Goal: Task Accomplishment & Management: Manage account settings

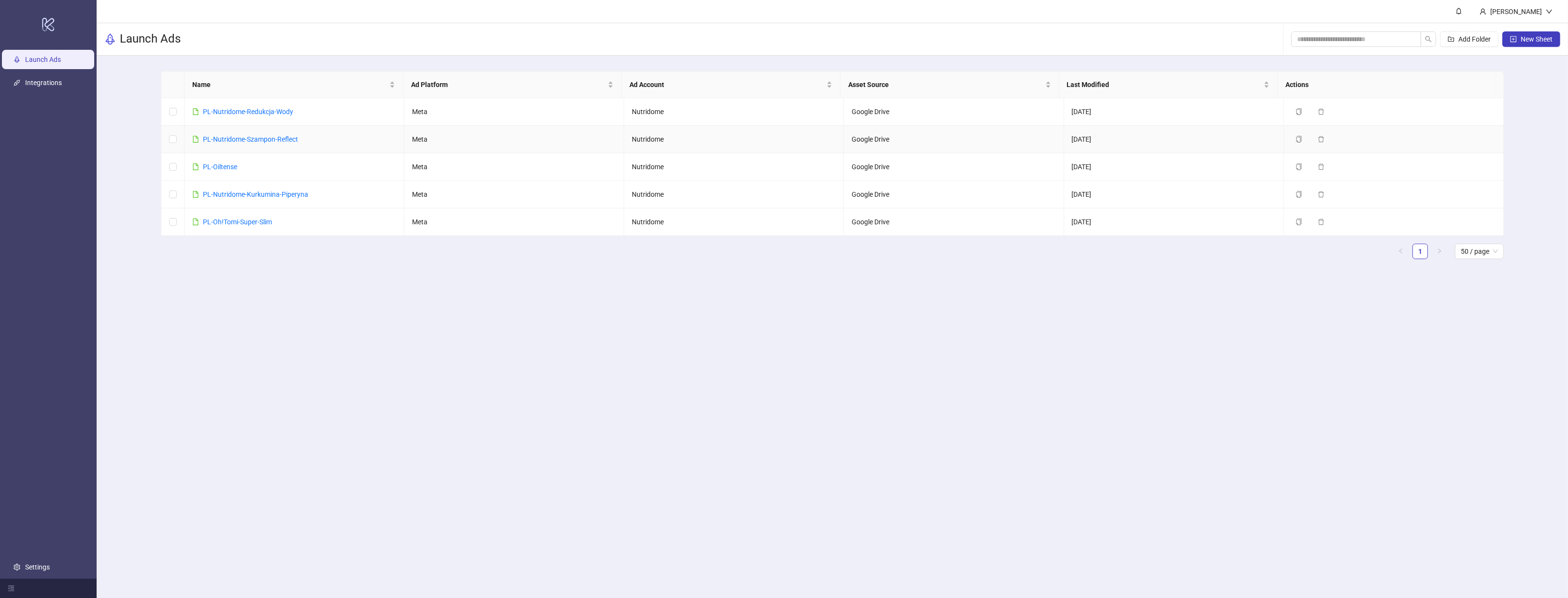
click at [344, 142] on td "PL-Nutridome-Szampon-Reflect" at bounding box center [295, 139] width 220 height 28
click at [1515, 37] on icon "plus-square" at bounding box center [1513, 39] width 7 height 7
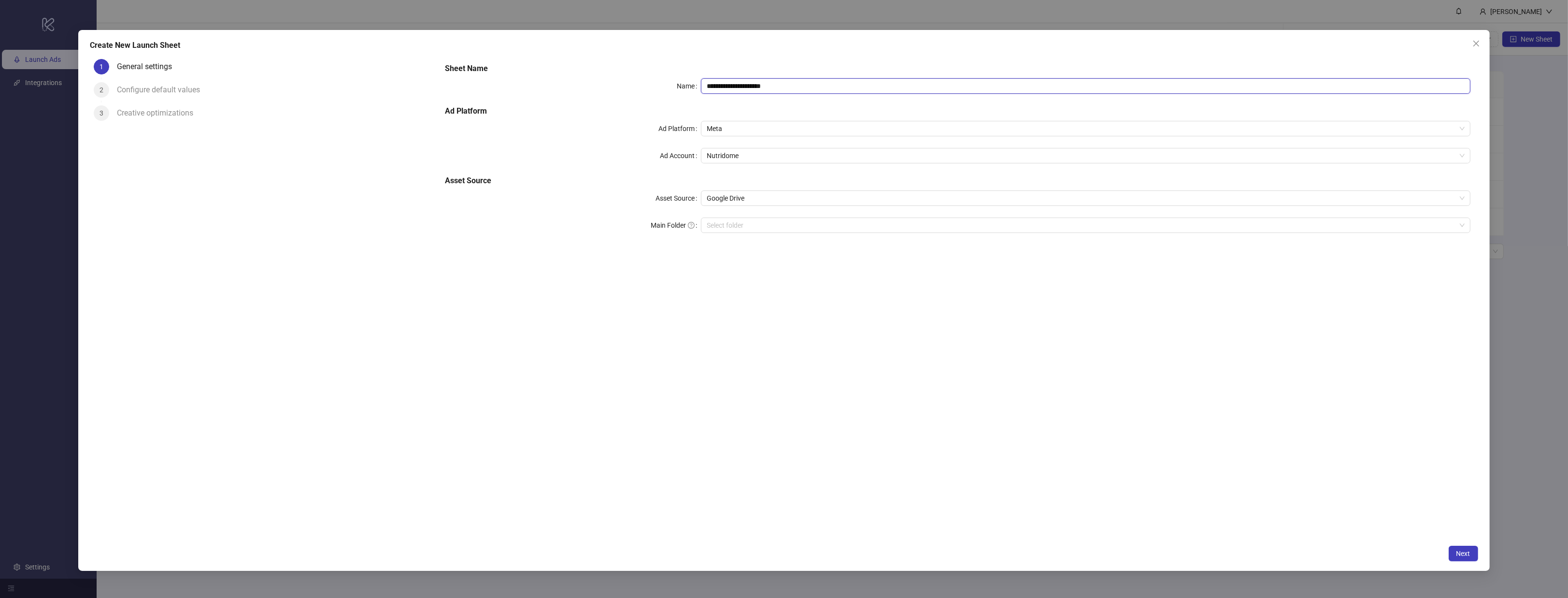
click at [844, 83] on input "**********" at bounding box center [1085, 85] width 769 height 15
type input "**********"
click at [742, 229] on input "Main Folder" at bounding box center [1081, 225] width 749 height 15
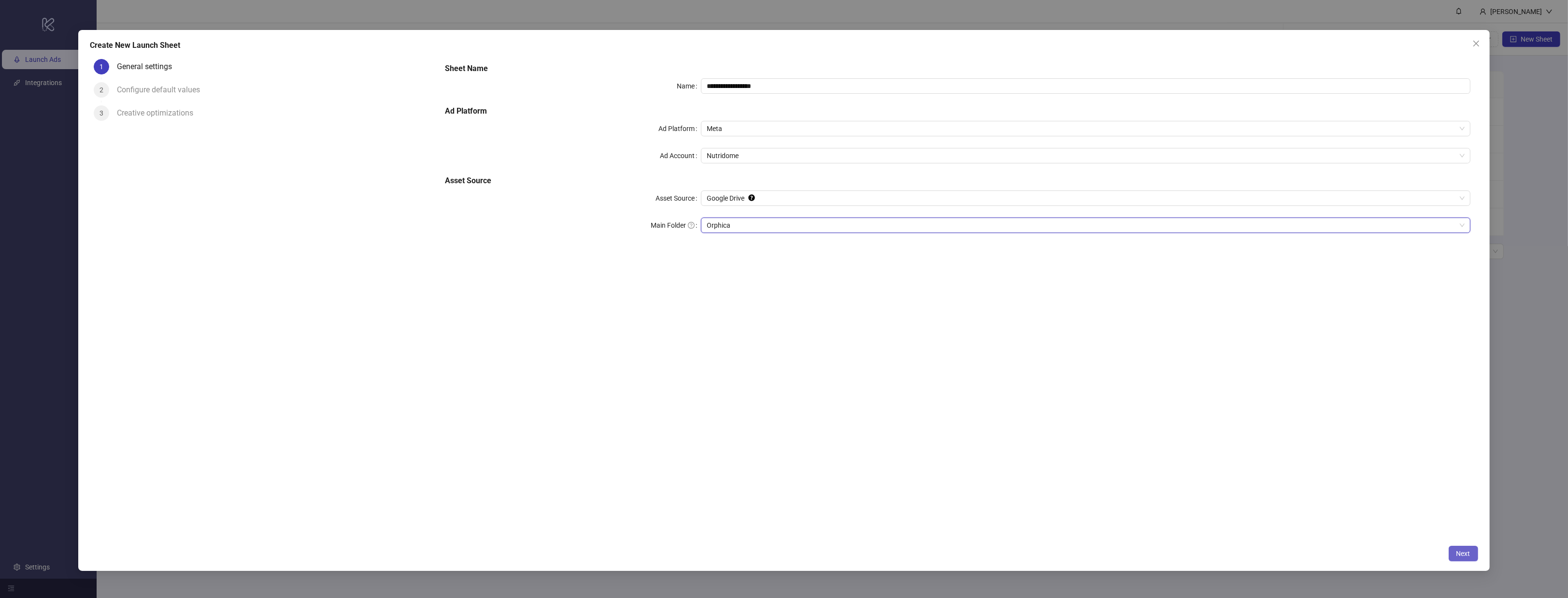
click at [1461, 557] on button "Next" at bounding box center [1464, 552] width 29 height 15
type input "**********"
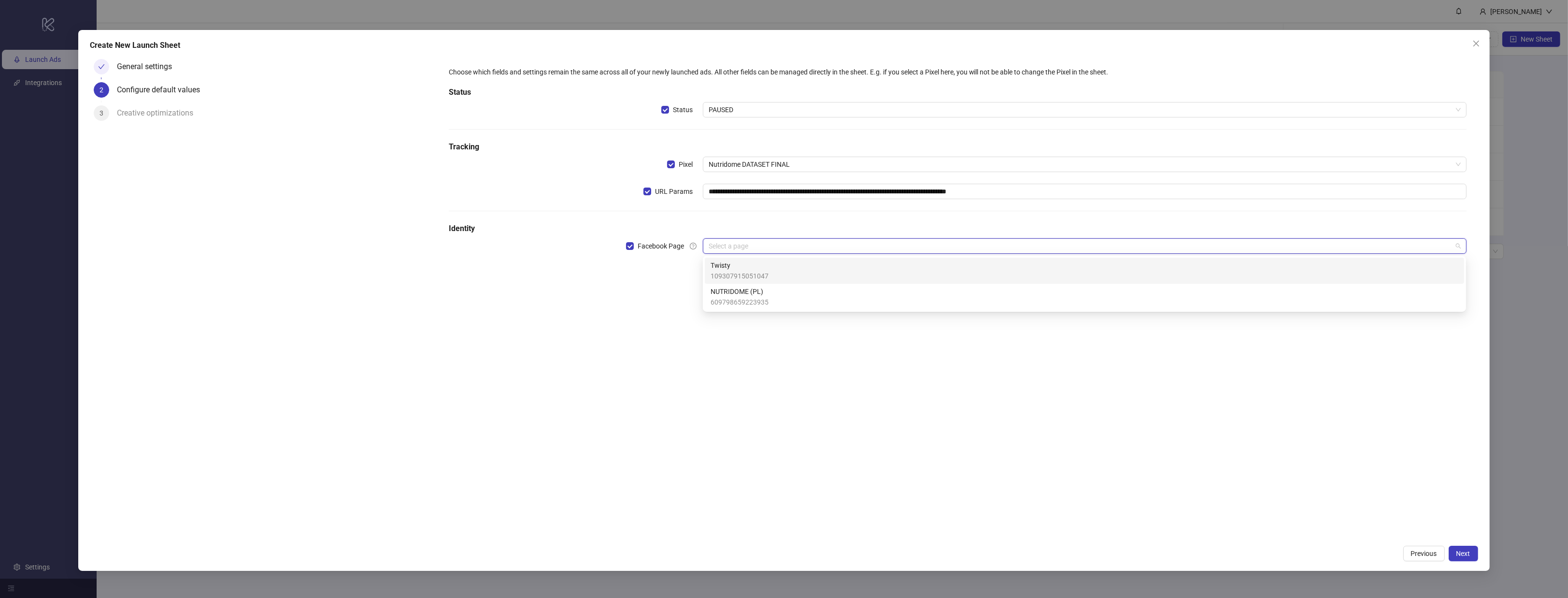
click at [767, 248] on input "search" at bounding box center [1080, 246] width 743 height 15
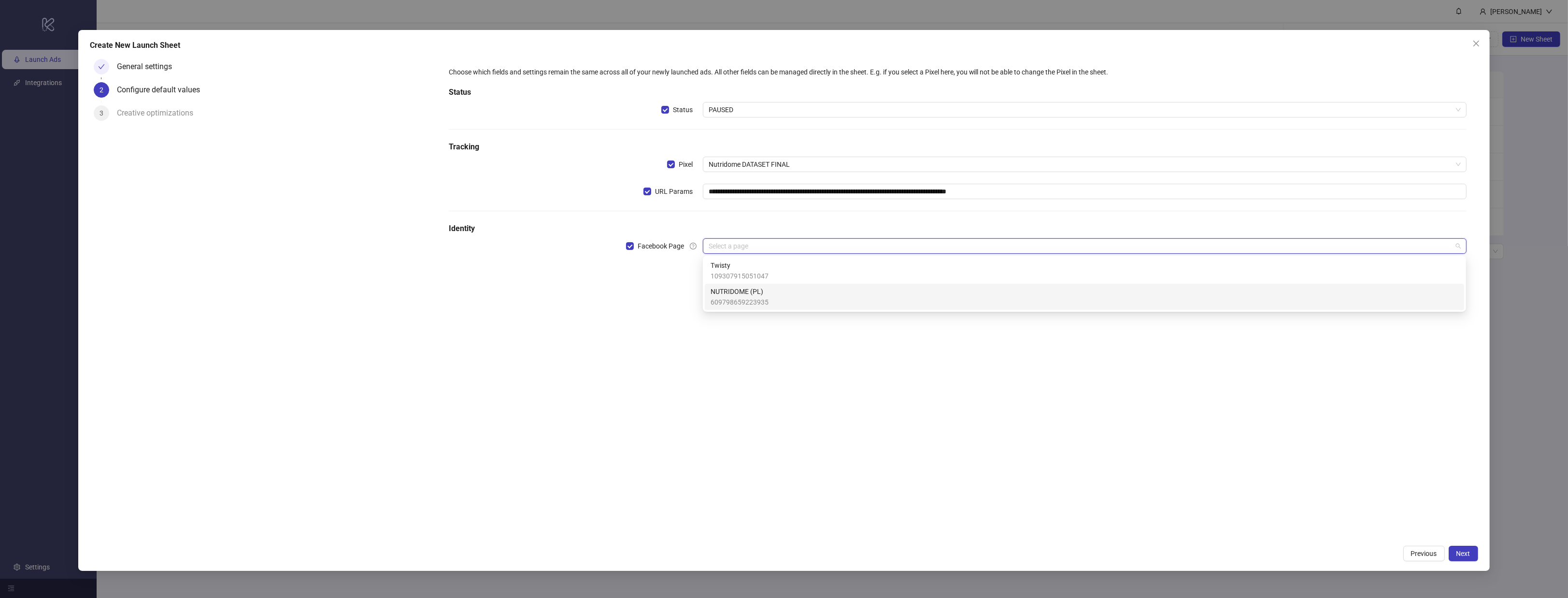
click at [763, 300] on span "609798659223935" at bounding box center [739, 302] width 58 height 11
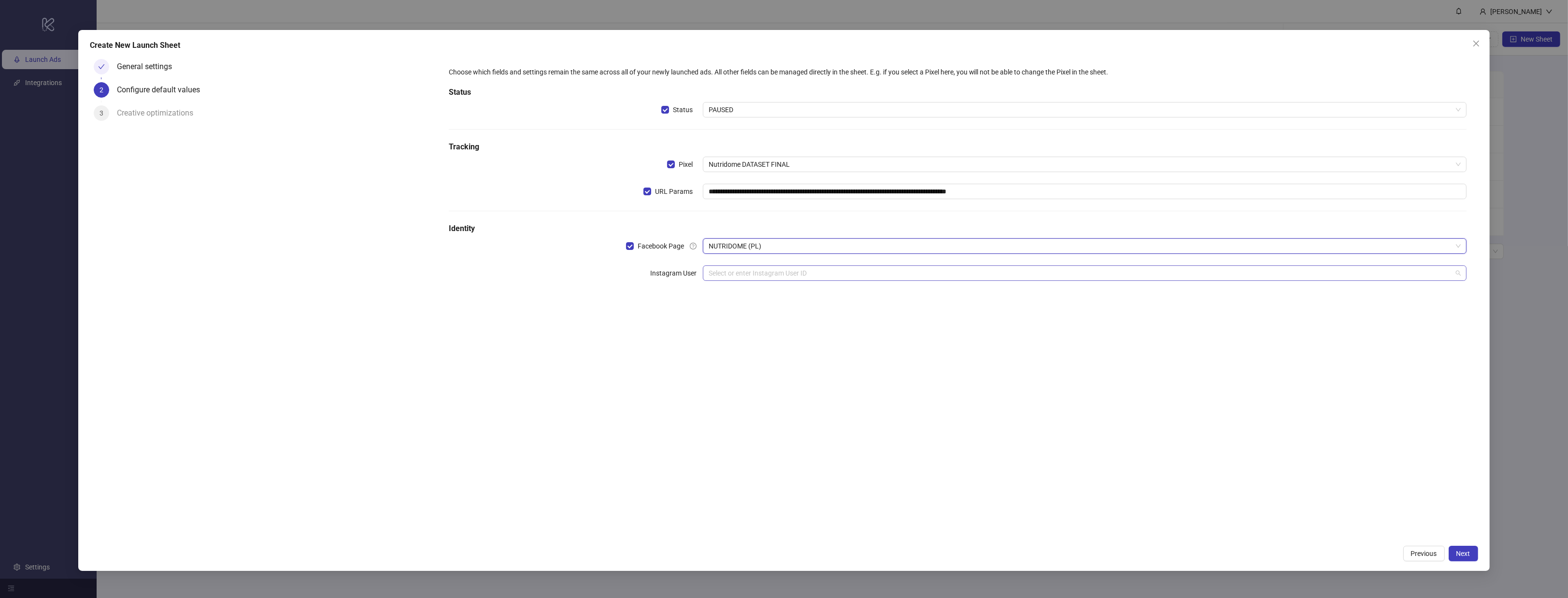
click at [749, 277] on input "search" at bounding box center [1080, 273] width 743 height 15
click at [750, 286] on div "nutridome_pl" at bounding box center [1084, 292] width 759 height 15
click at [756, 335] on div "**********" at bounding box center [958, 298] width 1042 height 485
click at [757, 303] on input "search" at bounding box center [1080, 300] width 743 height 15
click at [520, 338] on div "**********" at bounding box center [958, 298] width 1042 height 485
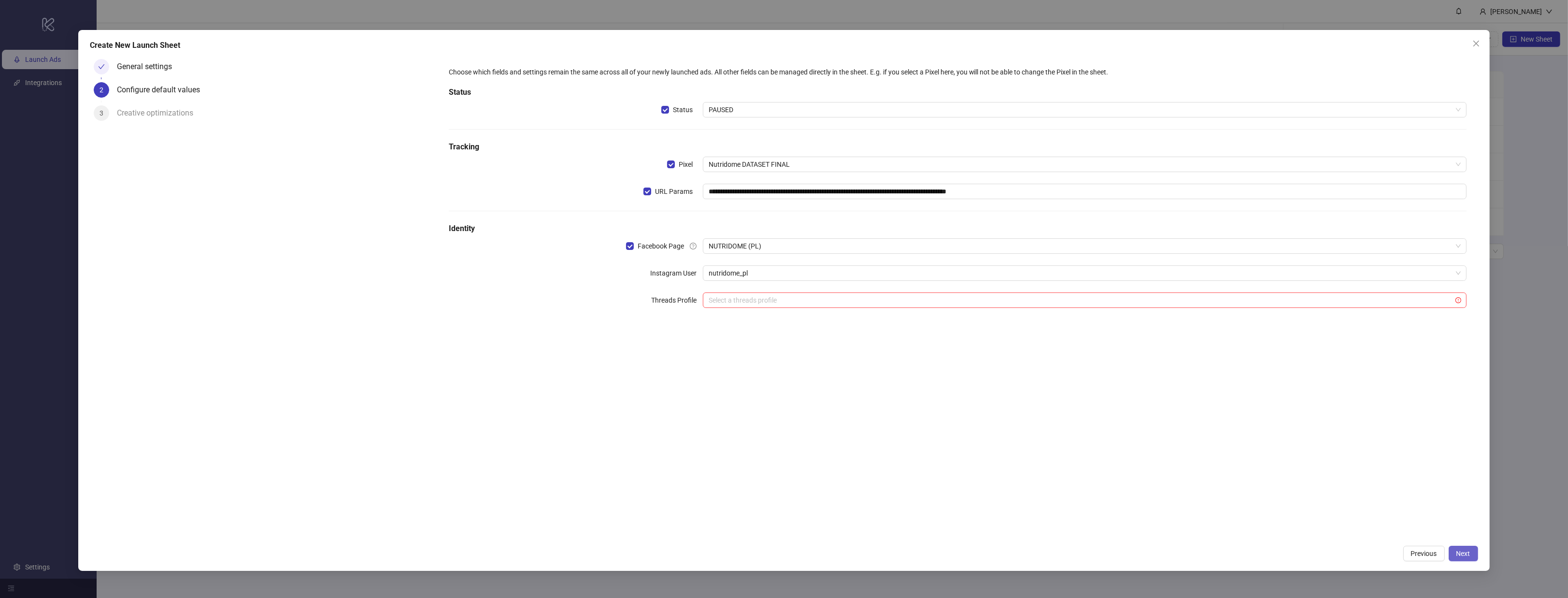
click at [1464, 553] on span "Next" at bounding box center [1463, 553] width 14 height 8
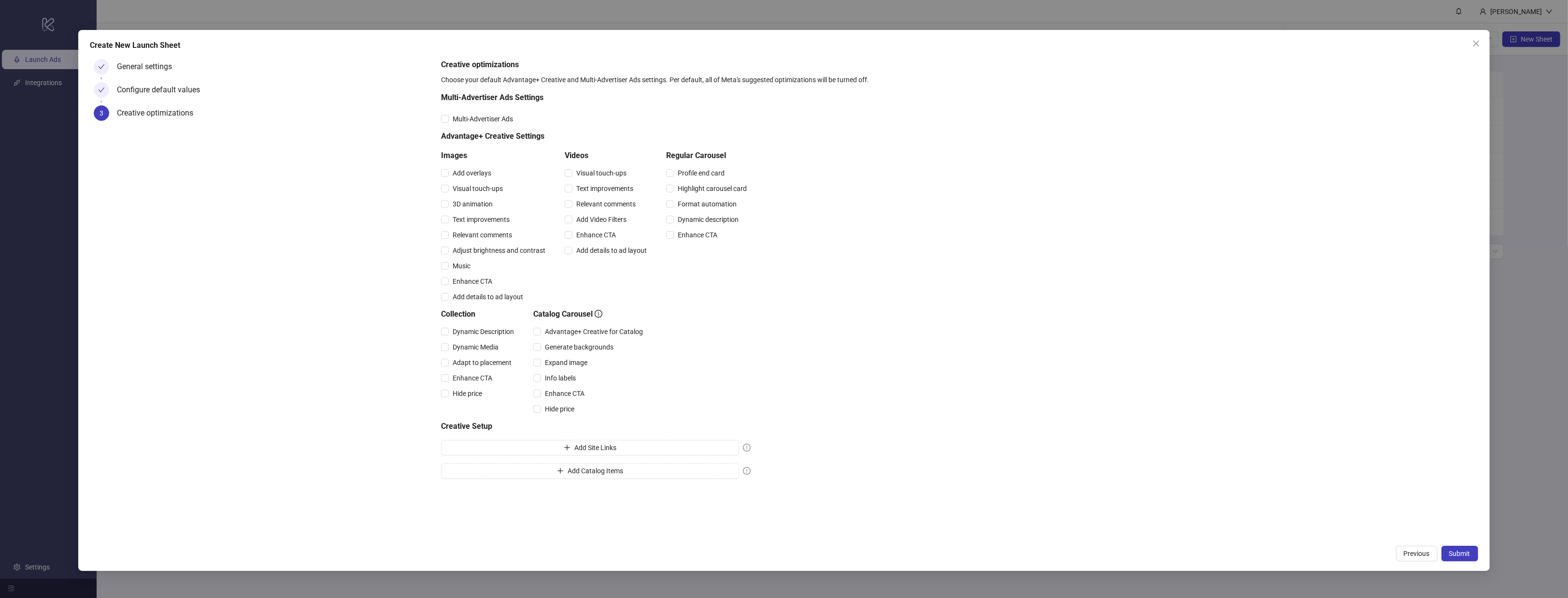
click at [163, 64] on div "General settings" at bounding box center [148, 66] width 63 height 15
click at [100, 69] on icon "check" at bounding box center [102, 67] width 7 height 7
click at [129, 92] on div "Configure default values" at bounding box center [163, 89] width 91 height 15
click at [493, 112] on div "Multi-Advertiser Ads" at bounding box center [596, 119] width 310 height 15
click at [487, 118] on span "Multi-Advertiser Ads" at bounding box center [483, 119] width 68 height 11
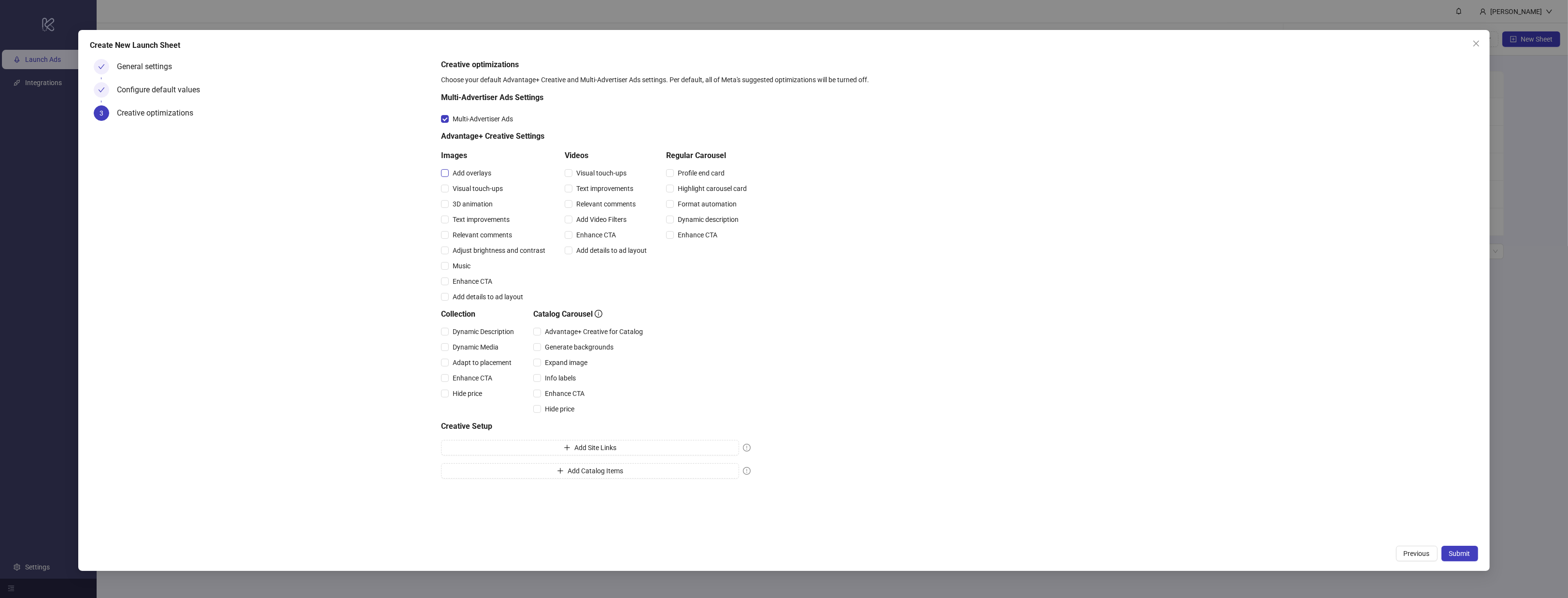
click at [464, 171] on span "Add overlays" at bounding box center [472, 172] width 46 height 11
click at [465, 191] on span "Visual touch-ups" at bounding box center [478, 188] width 58 height 11
click at [470, 212] on div "Text improvements" at bounding box center [495, 219] width 108 height 15
click at [471, 203] on span "3D animation" at bounding box center [473, 203] width 48 height 11
click at [474, 214] on span "Text improvements" at bounding box center [482, 219] width 65 height 11
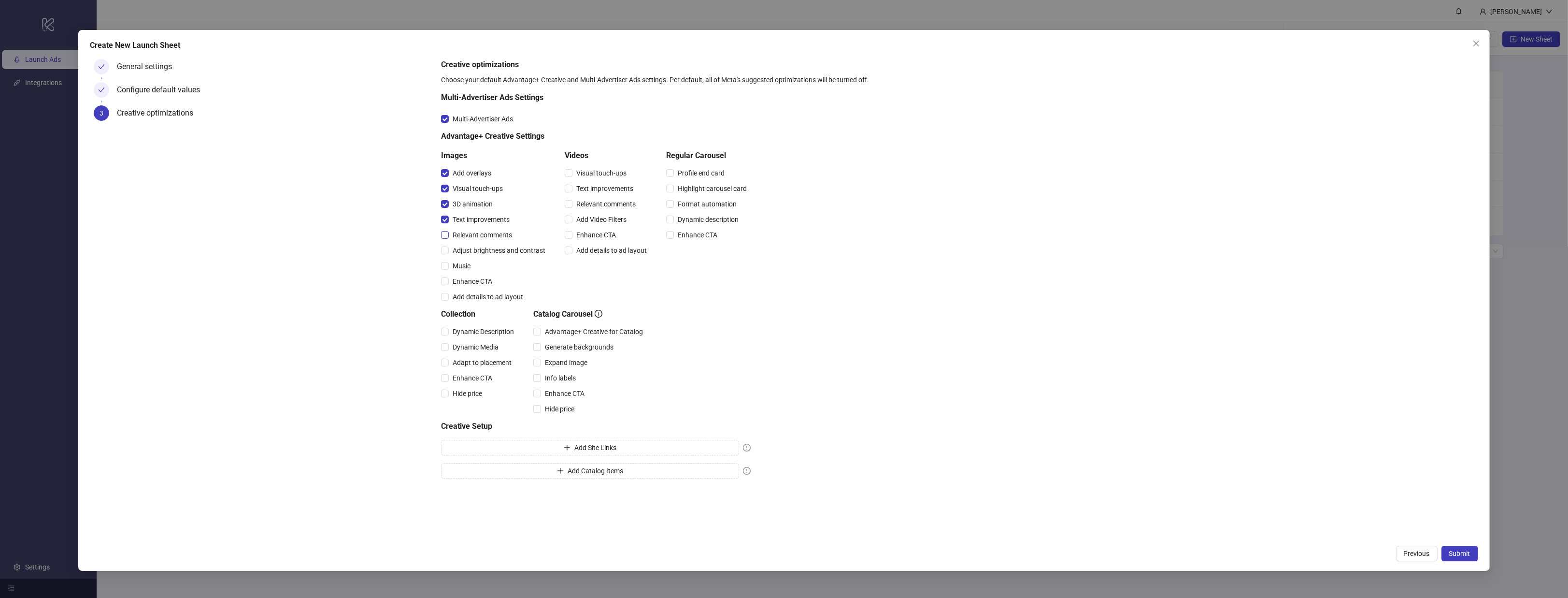
click at [478, 234] on span "Relevant comments" at bounding box center [483, 234] width 68 height 11
click at [476, 245] on span "Adjust brightness and contrast" at bounding box center [500, 250] width 101 height 11
click at [475, 263] on div "Music" at bounding box center [495, 265] width 108 height 11
click at [460, 266] on span "Music" at bounding box center [461, 265] width 25 height 11
click at [459, 279] on span "Enhance CTA" at bounding box center [473, 281] width 47 height 11
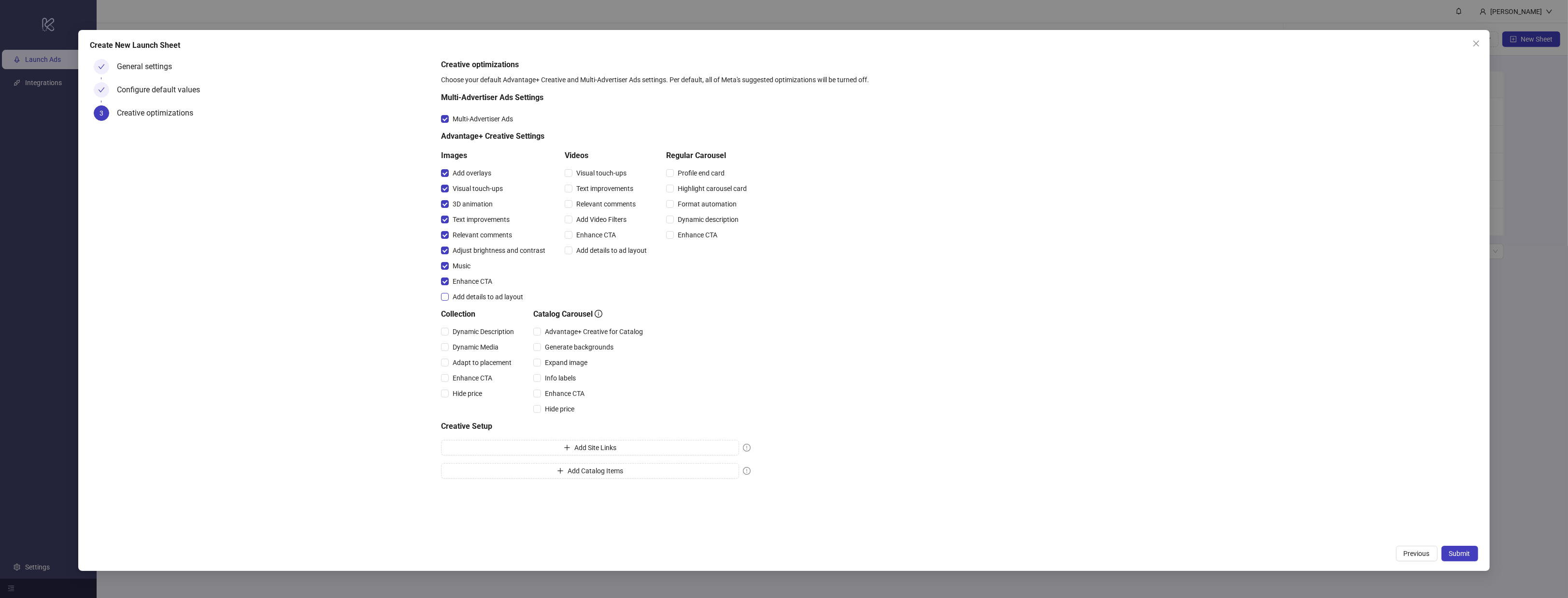
click at [462, 291] on span "Add details to ad layout" at bounding box center [488, 296] width 78 height 11
click at [604, 172] on span "Visual touch-ups" at bounding box center [601, 172] width 58 height 11
click at [601, 174] on span "Visual touch-ups" at bounding box center [601, 172] width 58 height 11
click at [602, 191] on span "Text improvements" at bounding box center [605, 188] width 65 height 11
click at [602, 207] on span "Relevant comments" at bounding box center [606, 203] width 68 height 11
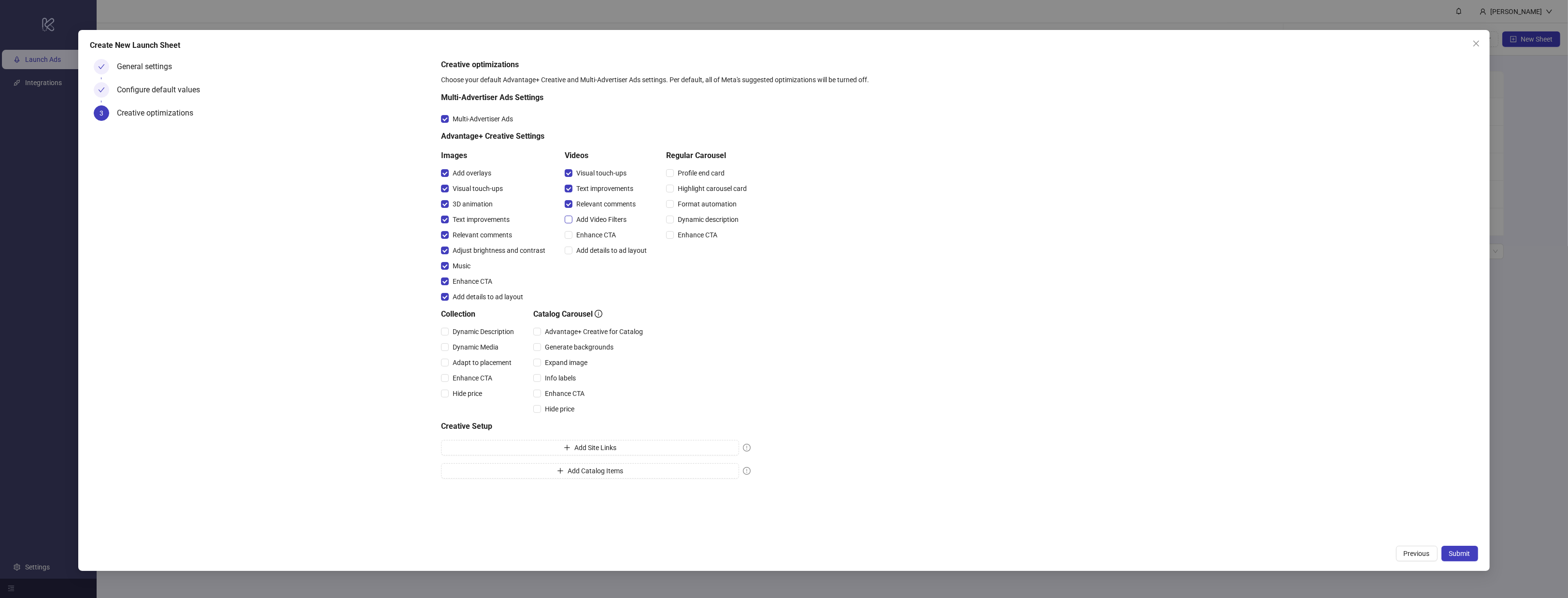
click at [601, 220] on span "Add Video Filters" at bounding box center [601, 219] width 58 height 11
click at [596, 232] on span "Enhance CTA" at bounding box center [596, 234] width 47 height 11
click at [596, 246] on span "Add details to ad layout" at bounding box center [612, 250] width 78 height 11
click at [711, 172] on span "Profile end card" at bounding box center [701, 172] width 55 height 11
click at [704, 186] on span "Highlight carousel card" at bounding box center [712, 188] width 76 height 11
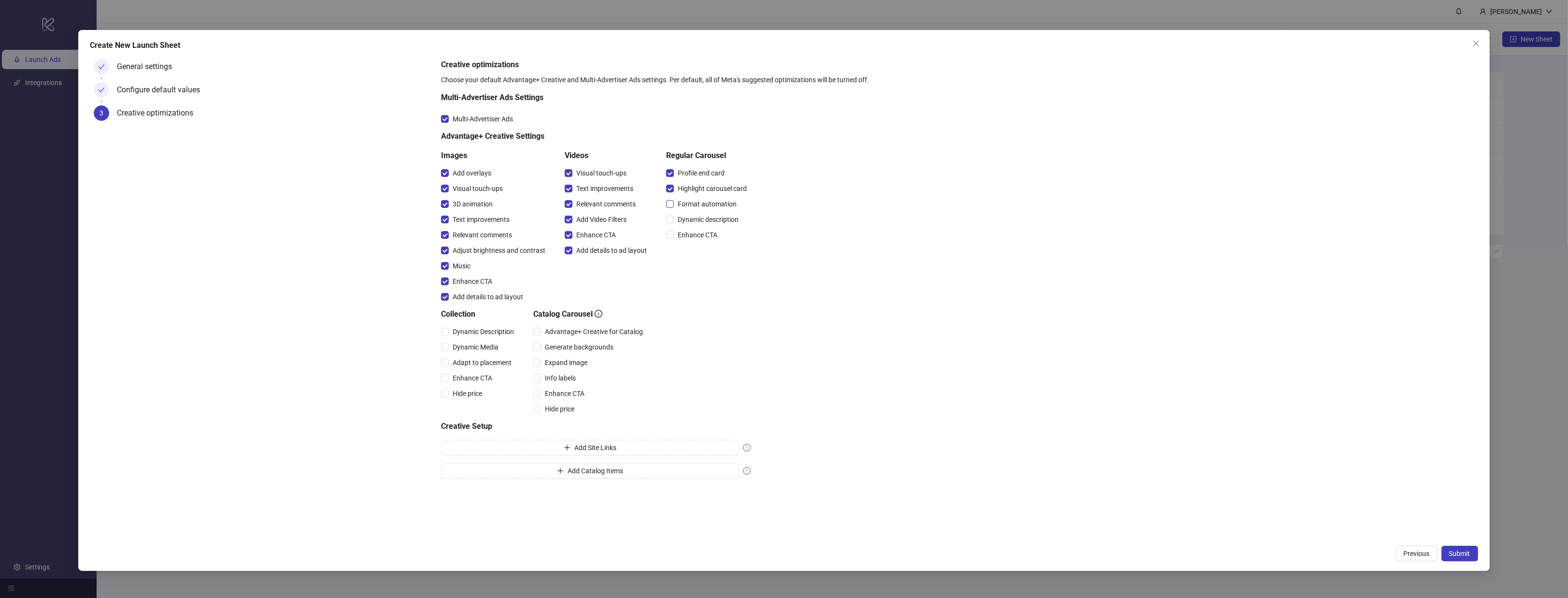
click at [695, 207] on span "Format automation" at bounding box center [707, 203] width 67 height 11
click at [690, 225] on span "Dynamic description" at bounding box center [708, 219] width 68 height 11
click at [684, 238] on span "Enhance CTA" at bounding box center [697, 234] width 47 height 11
click at [491, 319] on h5 "Collection" at bounding box center [479, 314] width 76 height 11
click at [487, 324] on div "Dynamic Description" at bounding box center [479, 331] width 76 height 15
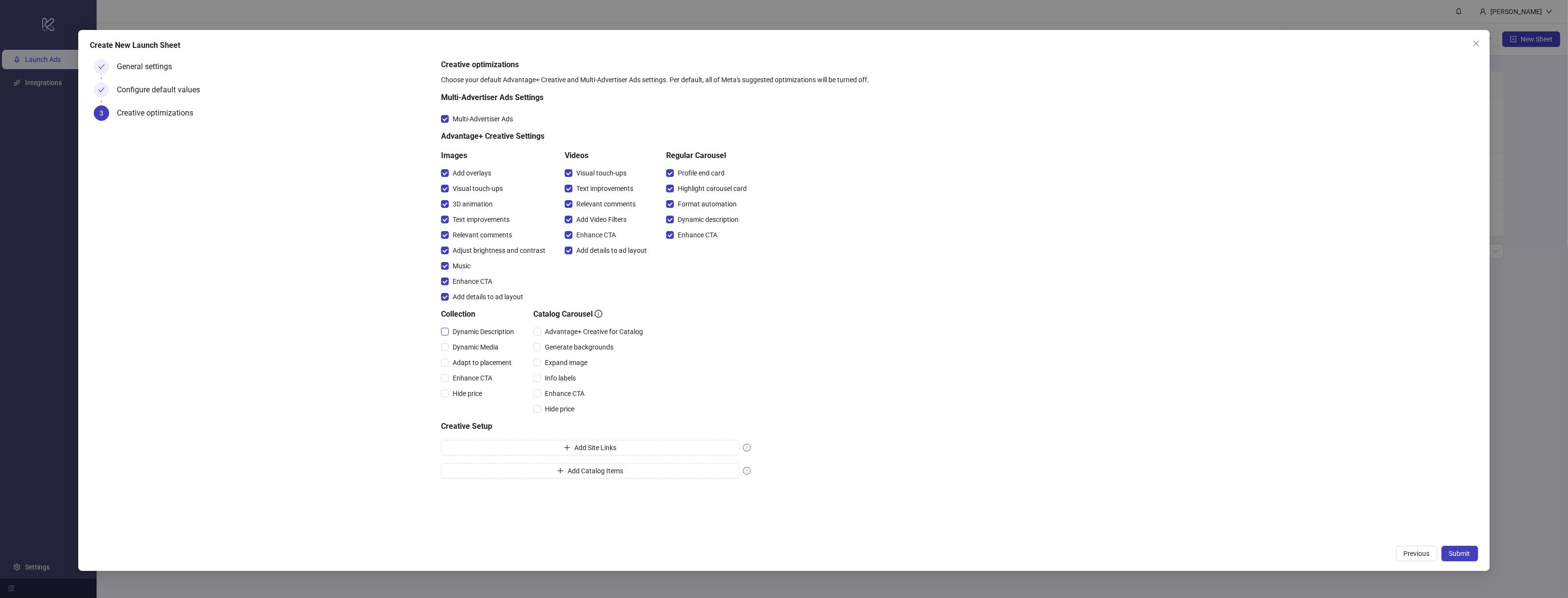
click at [486, 327] on span "Dynamic Description" at bounding box center [483, 331] width 69 height 11
click at [481, 347] on span "Dynamic Media" at bounding box center [476, 347] width 54 height 11
click at [474, 367] on span "Adapt to placement" at bounding box center [483, 362] width 67 height 11
click at [470, 388] on span "Hide price" at bounding box center [468, 393] width 37 height 11
click at [477, 378] on span "Enhance CTA" at bounding box center [473, 378] width 47 height 11
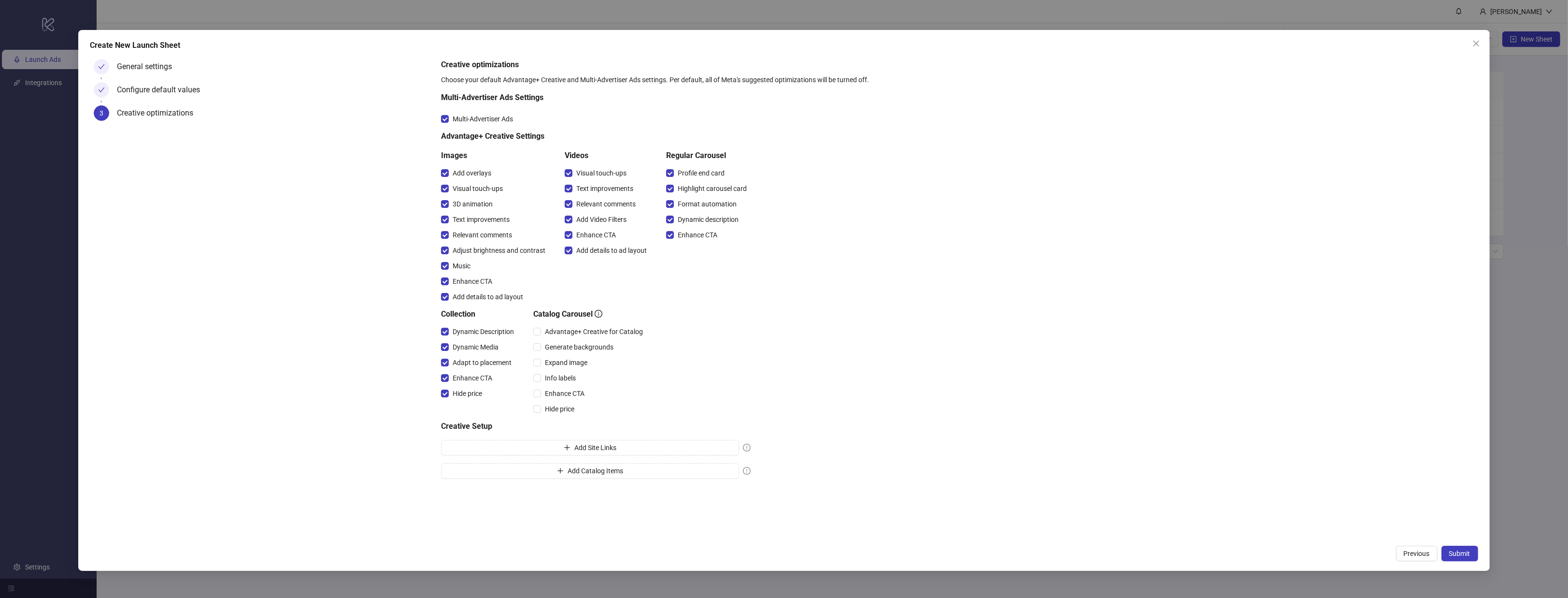
click at [581, 336] on div "Advantage+ Creative for Catalog" at bounding box center [591, 331] width 114 height 15
click at [1434, 553] on button "Previous" at bounding box center [1417, 552] width 41 height 15
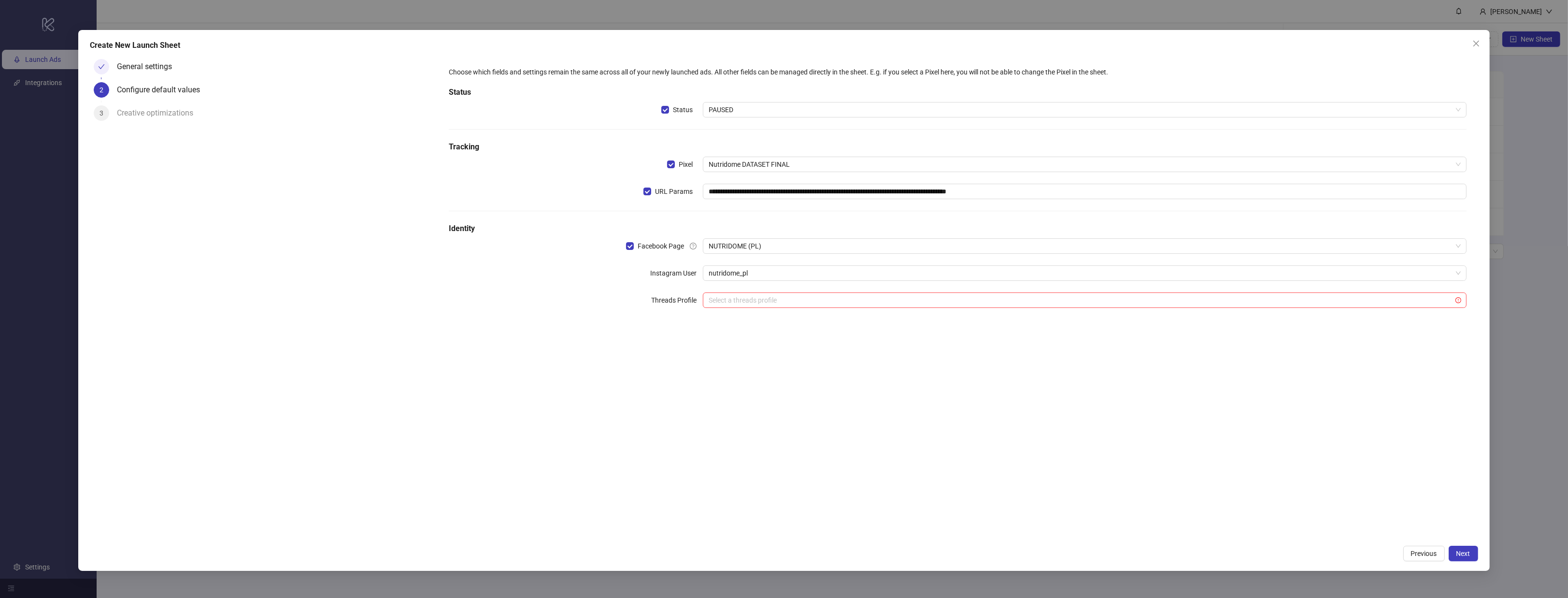
click at [1486, 43] on div "**********" at bounding box center [784, 300] width 1411 height 540
click at [1476, 42] on icon "close" at bounding box center [1477, 44] width 8 height 8
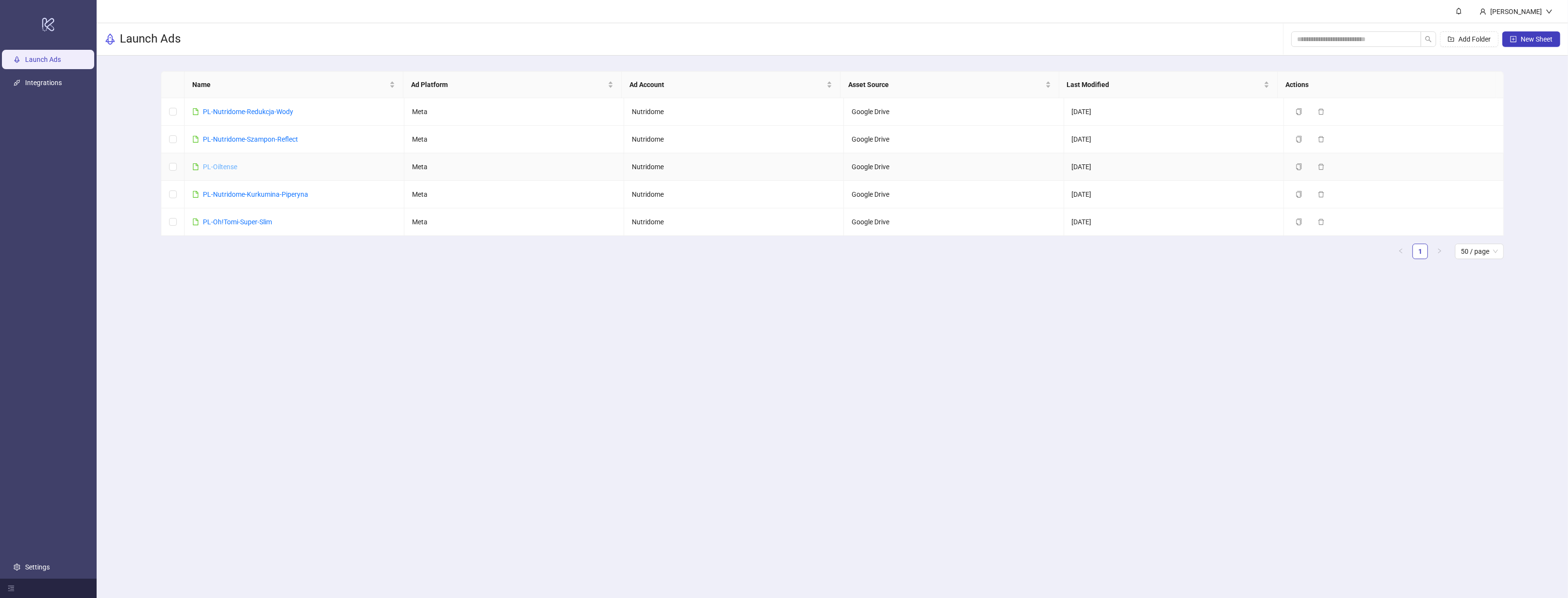
click at [222, 167] on link "PL-Oiltense" at bounding box center [220, 167] width 34 height 8
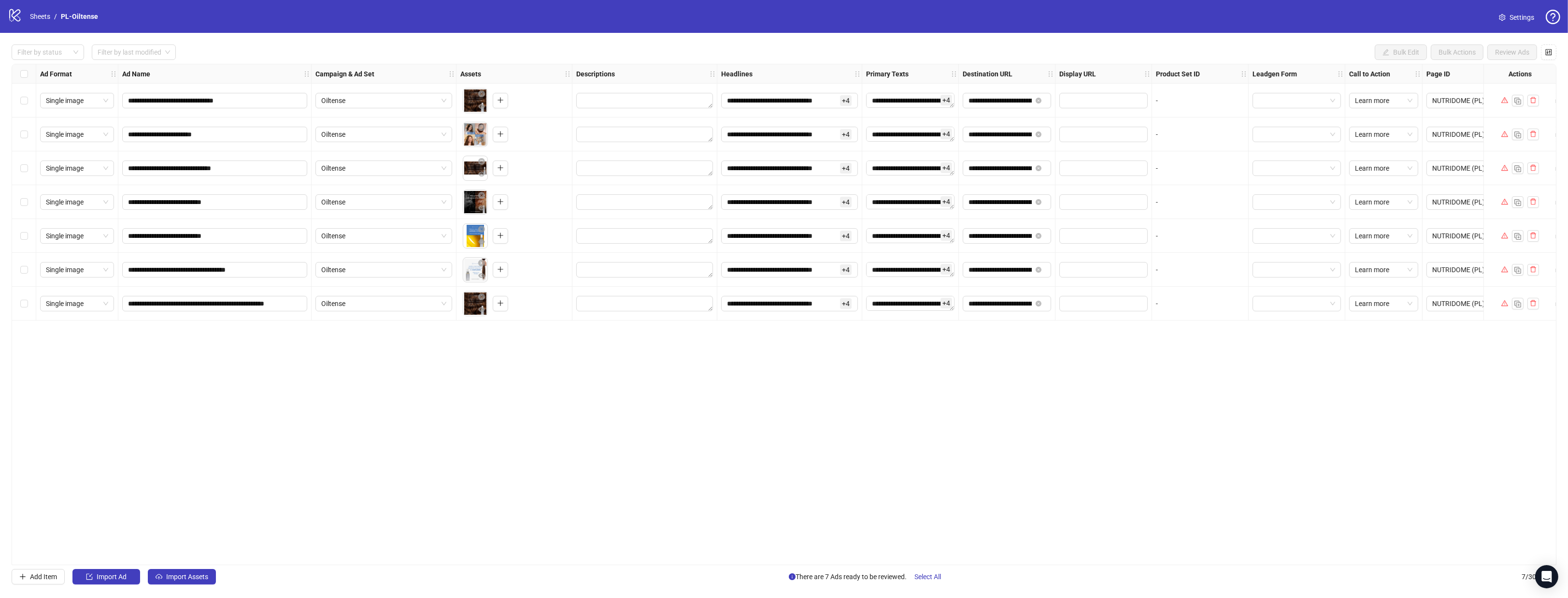
click at [1526, 19] on span "Settings" at bounding box center [1522, 17] width 24 height 11
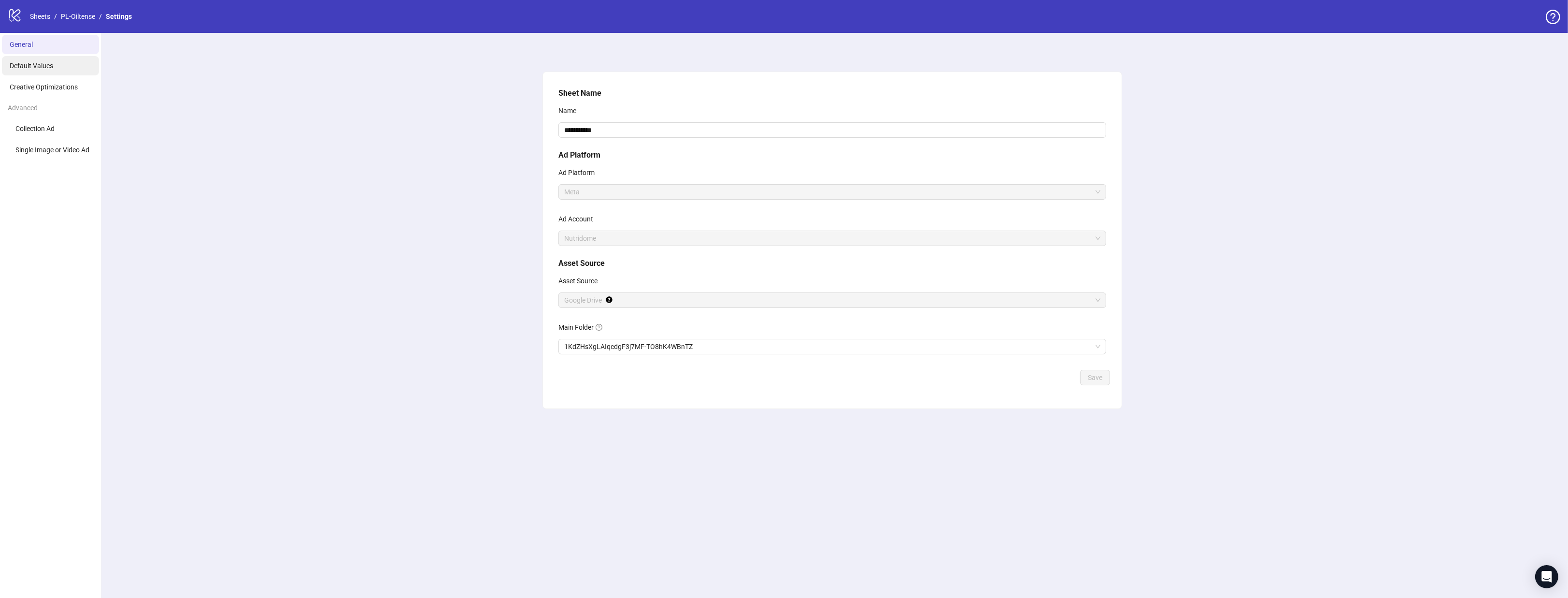
click at [69, 59] on li "Default Values" at bounding box center [50, 66] width 97 height 20
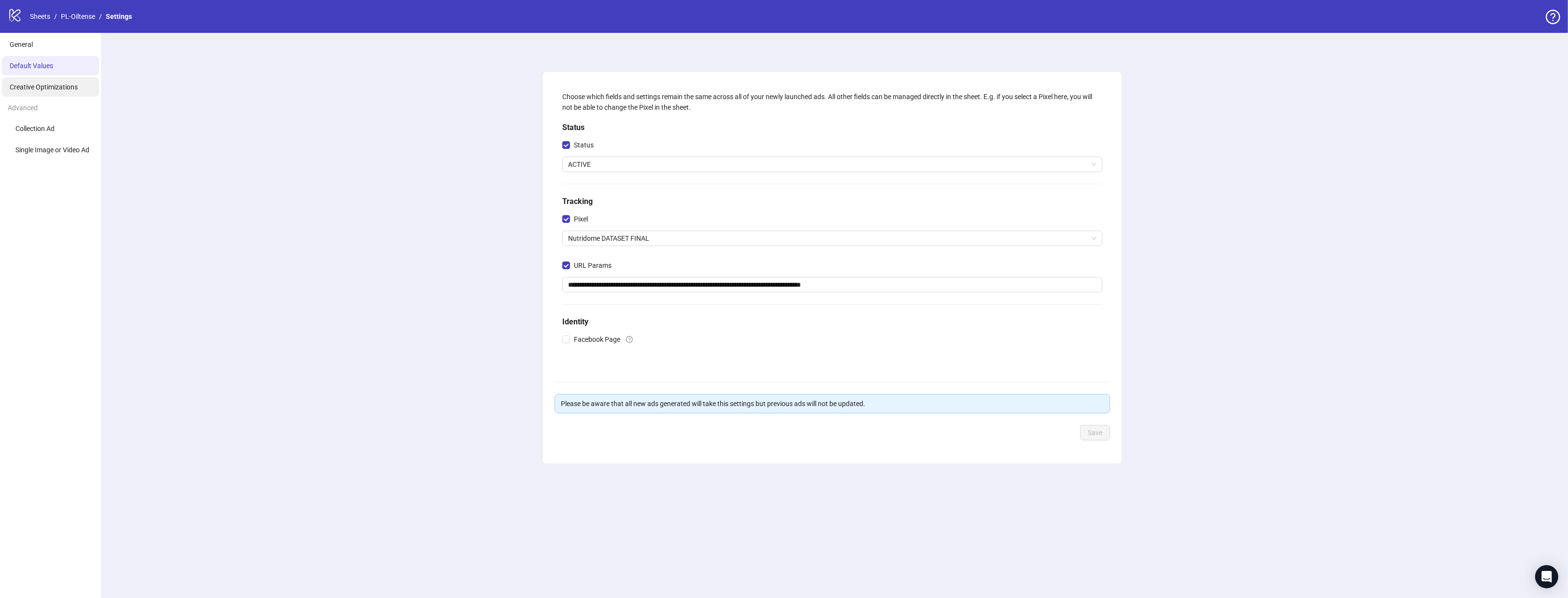
click at [72, 84] on span "Creative Optimizations" at bounding box center [44, 87] width 68 height 8
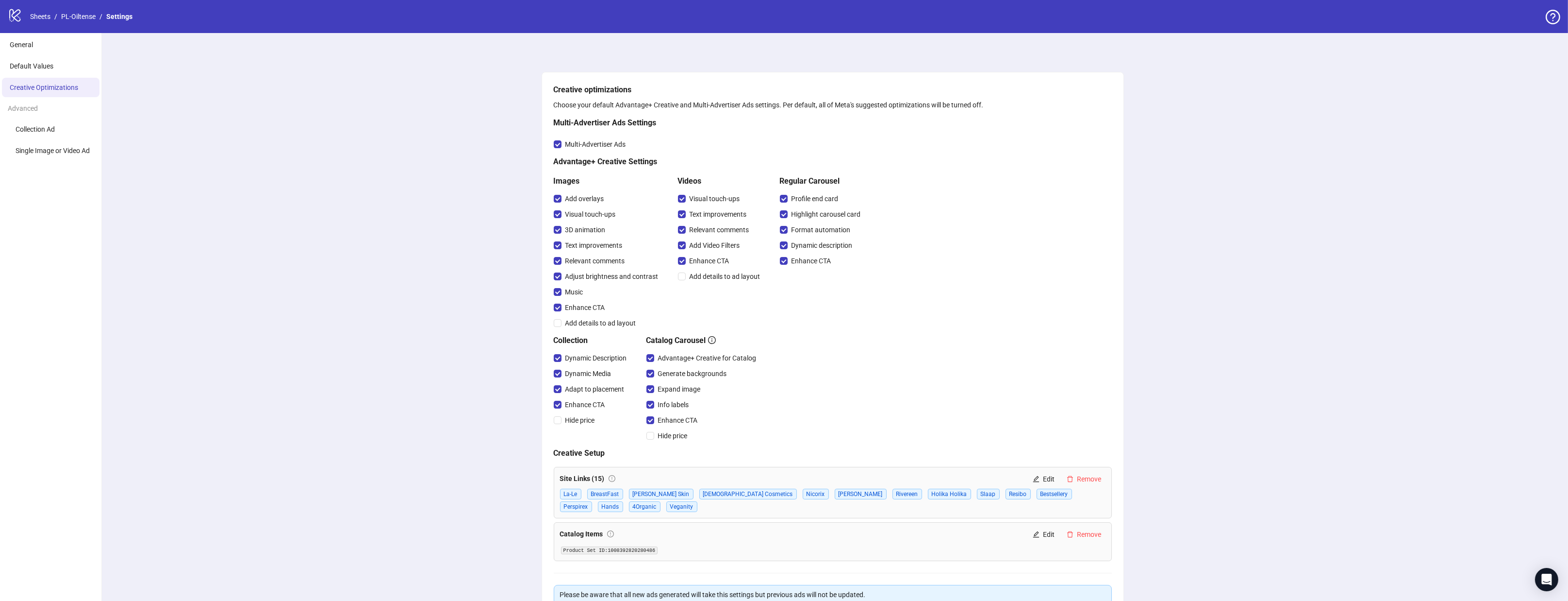
scroll to position [81, 0]
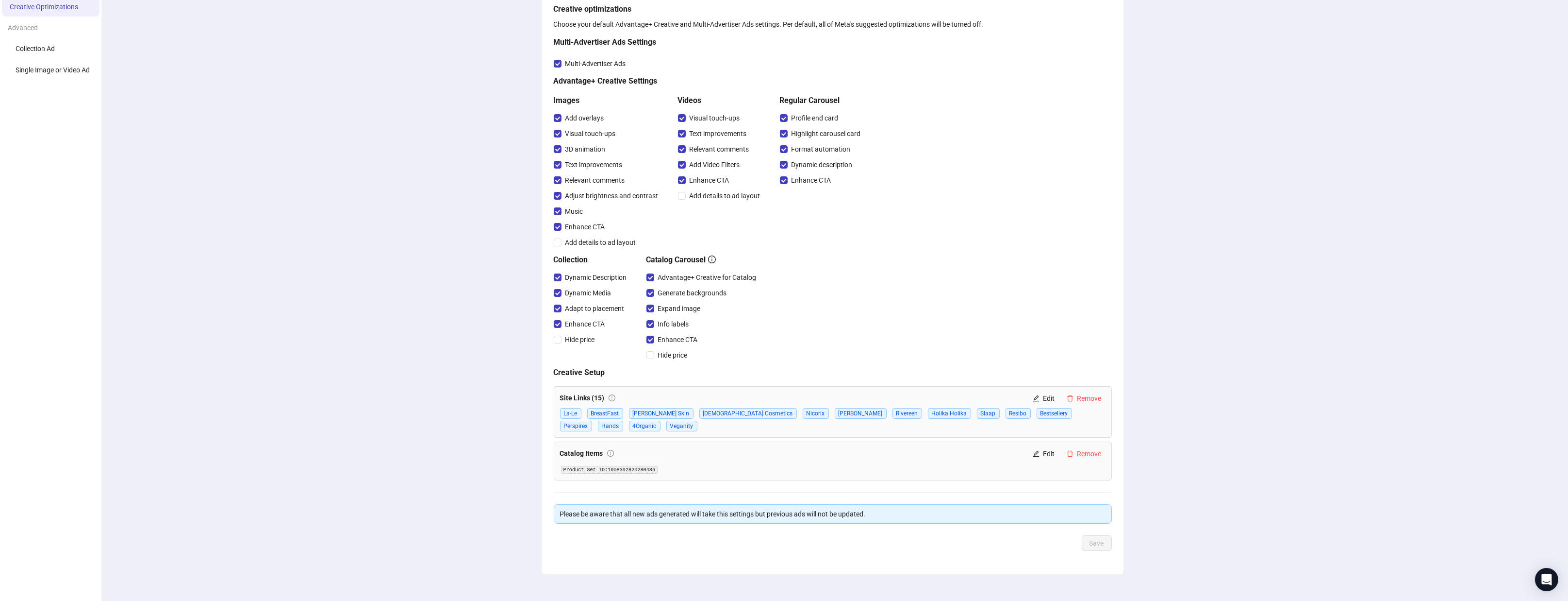
click at [632, 465] on code "Product Set ID: 1008392820280486" at bounding box center [609, 469] width 97 height 8
click at [1043, 450] on span "Edit" at bounding box center [1049, 454] width 11 height 8
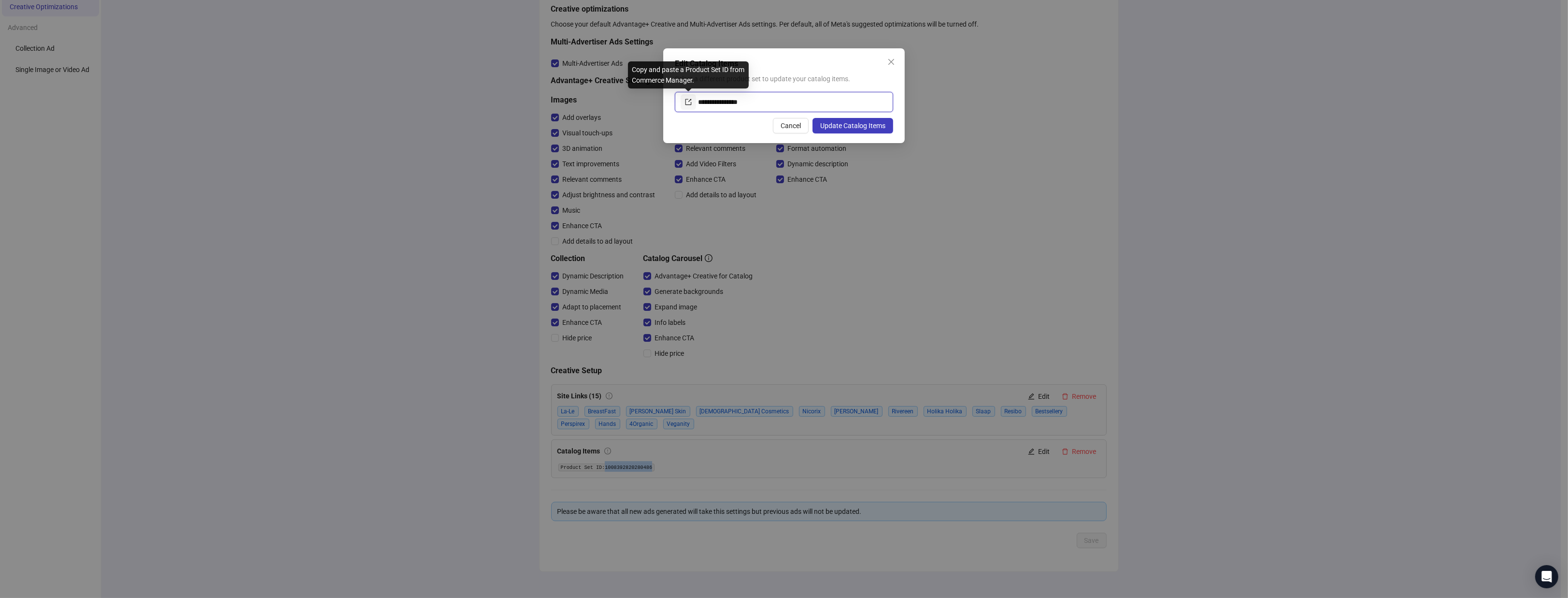
click at [688, 102] on icon "export" at bounding box center [688, 102] width 7 height 7
click at [786, 101] on input "**********" at bounding box center [793, 102] width 190 height 15
click at [784, 104] on input "**********" at bounding box center [793, 102] width 190 height 15
click at [891, 61] on icon "close" at bounding box center [892, 62] width 8 height 8
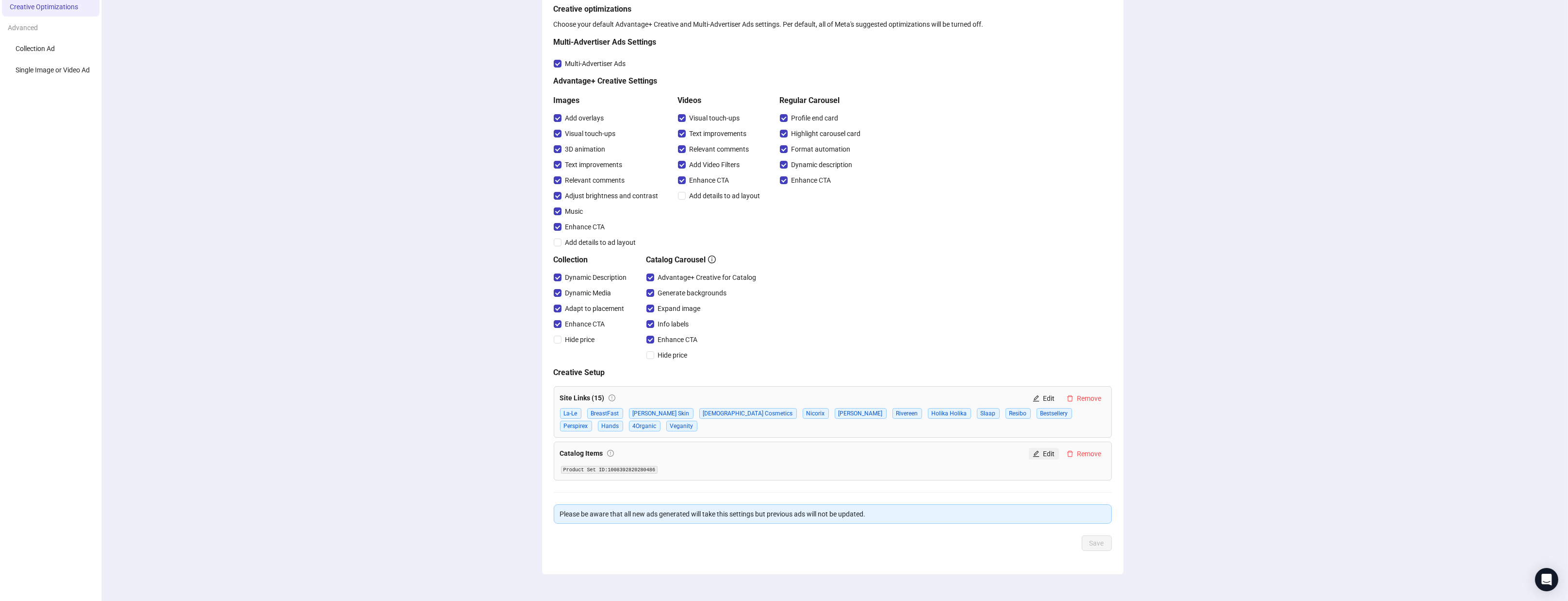
click at [1043, 450] on span "Edit" at bounding box center [1049, 454] width 11 height 8
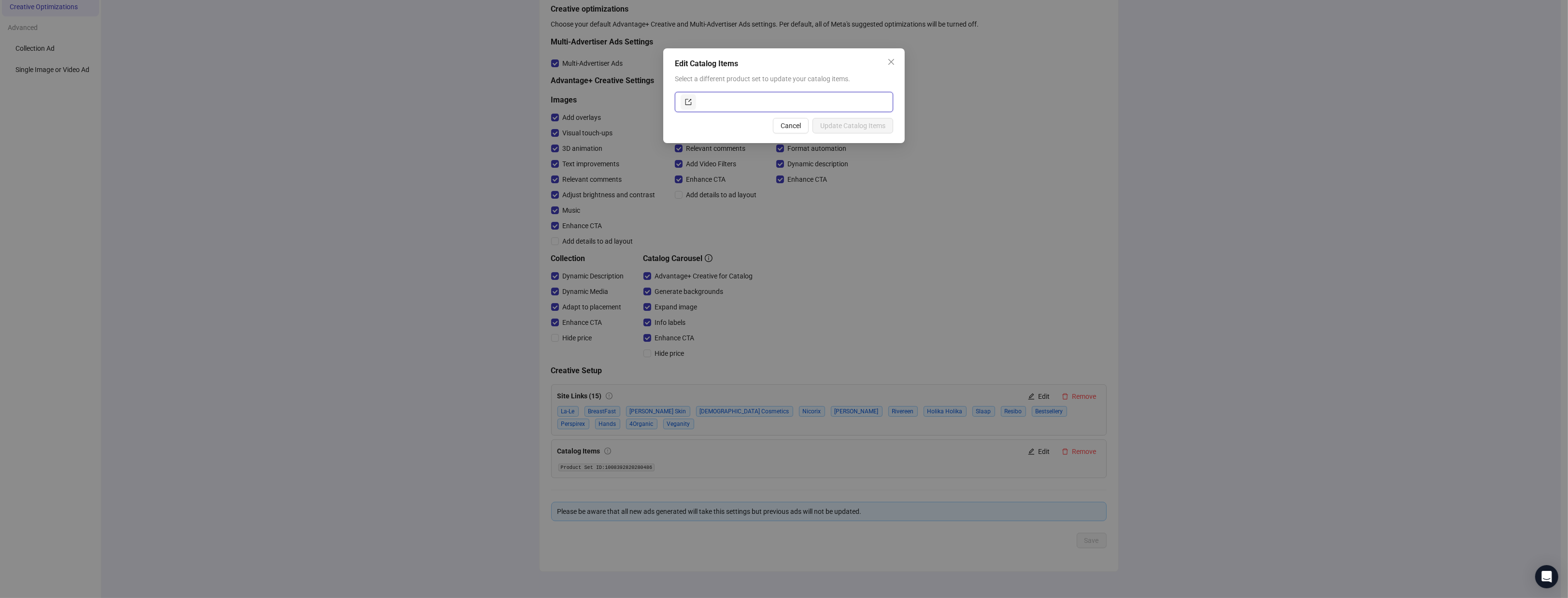
click at [721, 96] on input "text" at bounding box center [793, 102] width 190 height 15
paste input "**********"
type input "**********"
click at [831, 128] on span "Update Catalog Items" at bounding box center [853, 126] width 65 height 8
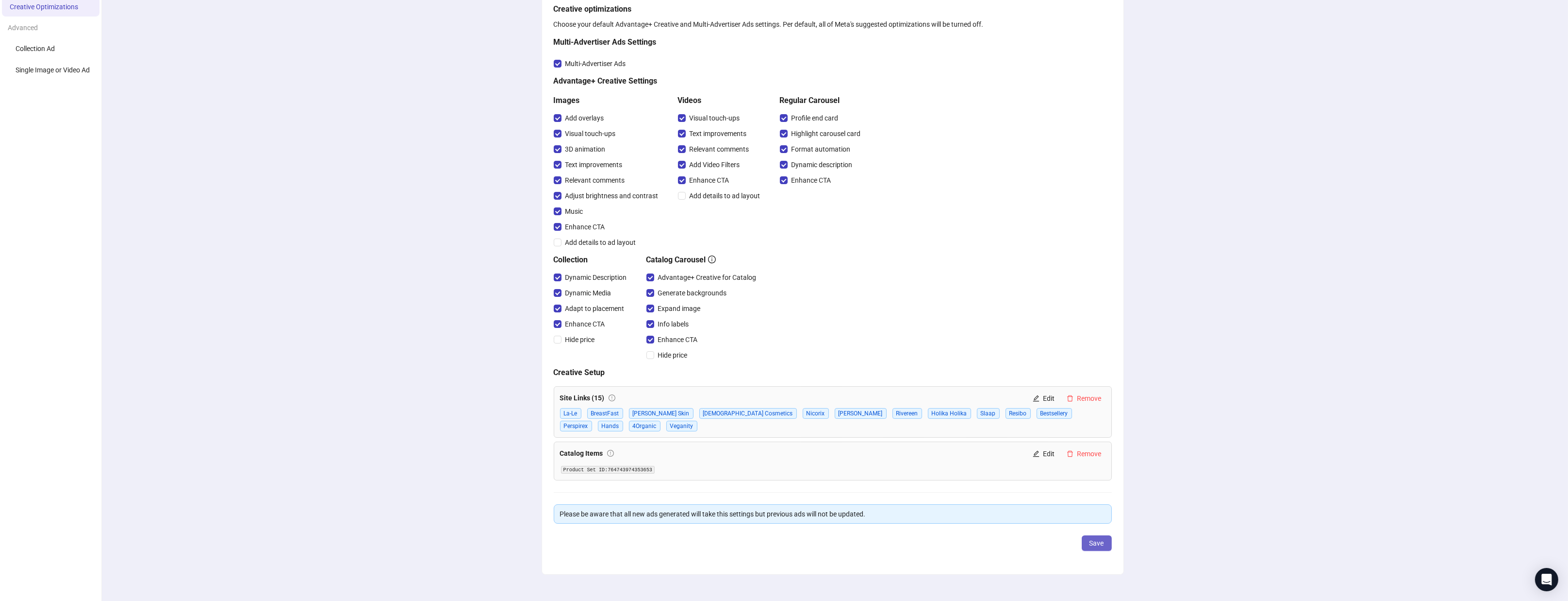
click at [1097, 539] on span "Save" at bounding box center [1097, 543] width 15 height 8
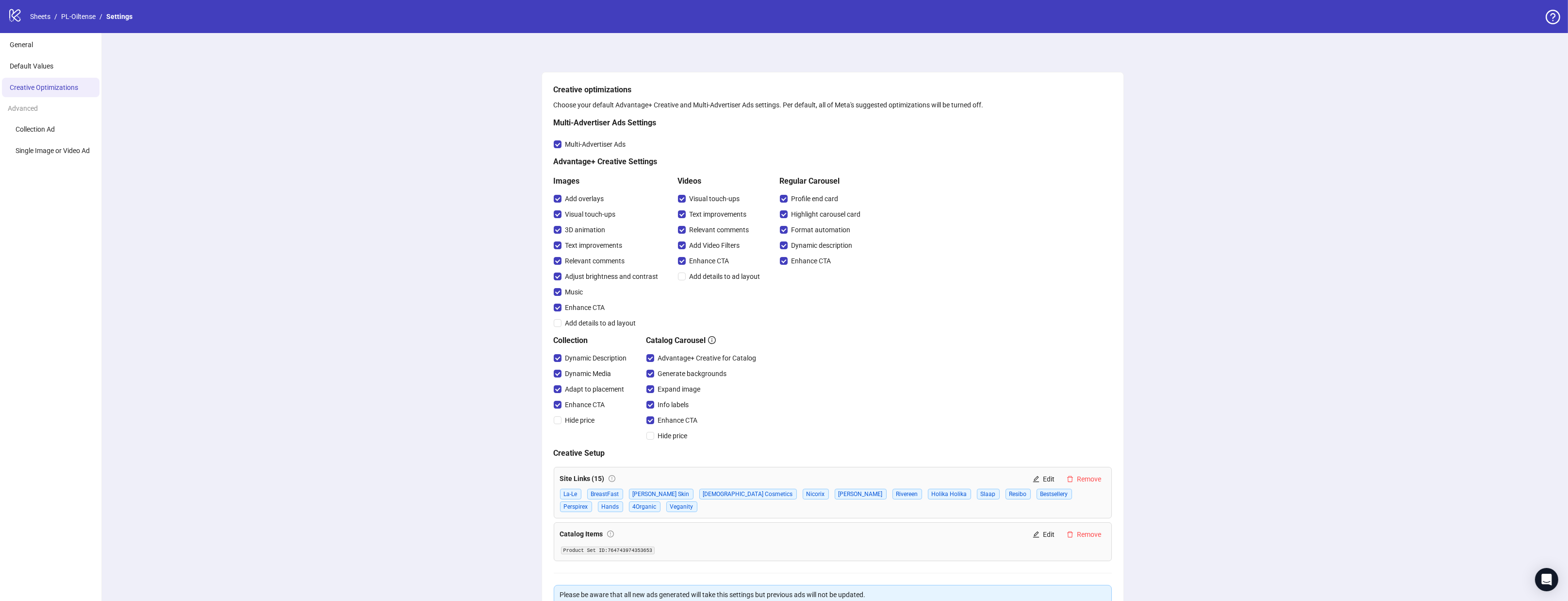
click at [56, 33] on ul "General Default Values Creative Optimizations Advanced Collection Ad Single Ima…" at bounding box center [51, 363] width 102 height 661
click at [56, 45] on li "General" at bounding box center [50, 45] width 97 height 20
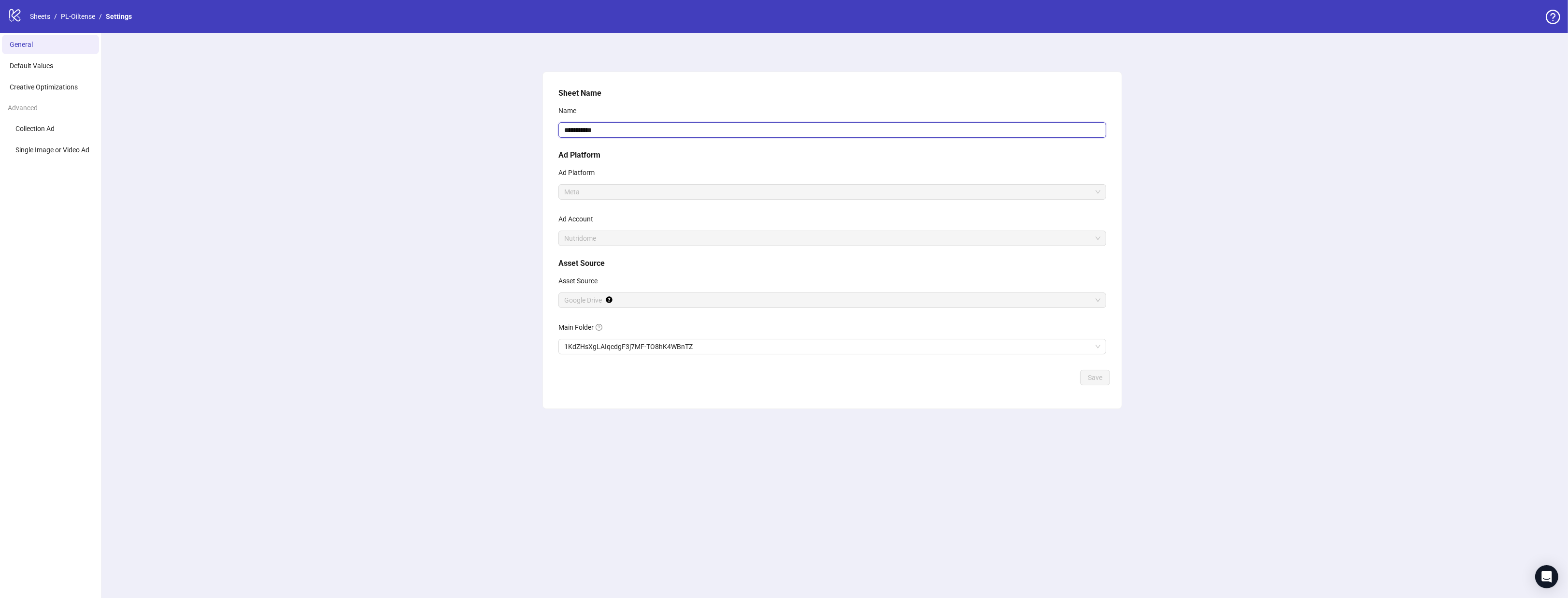
click at [574, 125] on input "**********" at bounding box center [832, 129] width 548 height 15
type input "**********"
click at [1102, 382] on span "Save" at bounding box center [1095, 378] width 15 height 8
